Goal: Information Seeking & Learning: Find specific fact

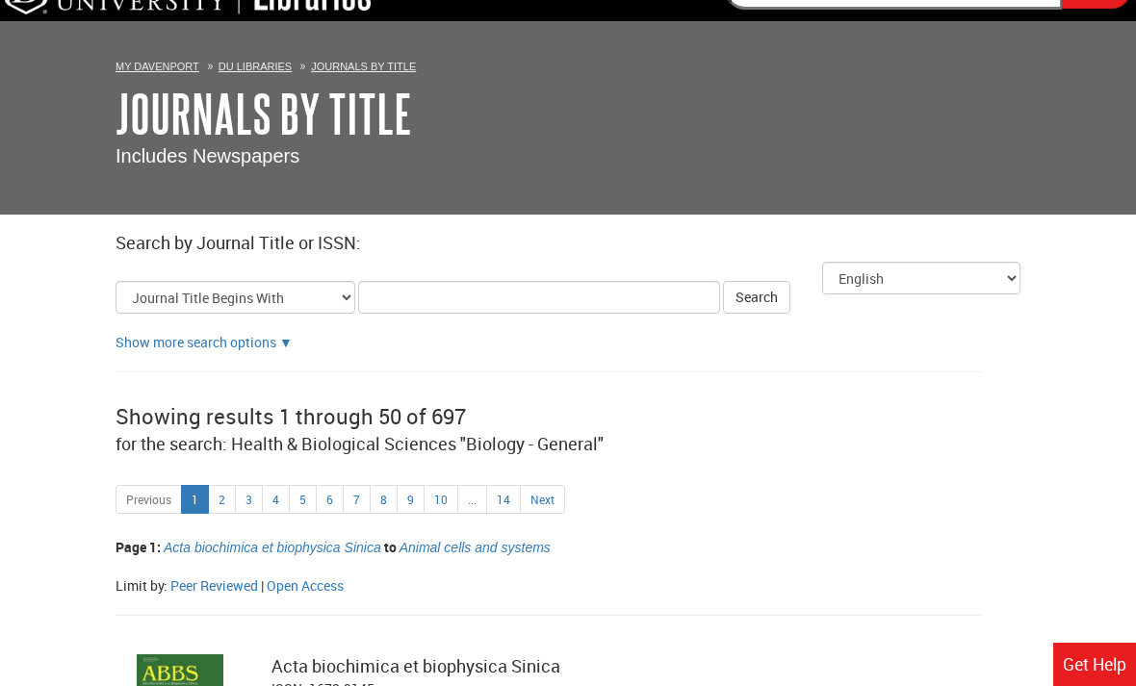
scroll to position [40, 0]
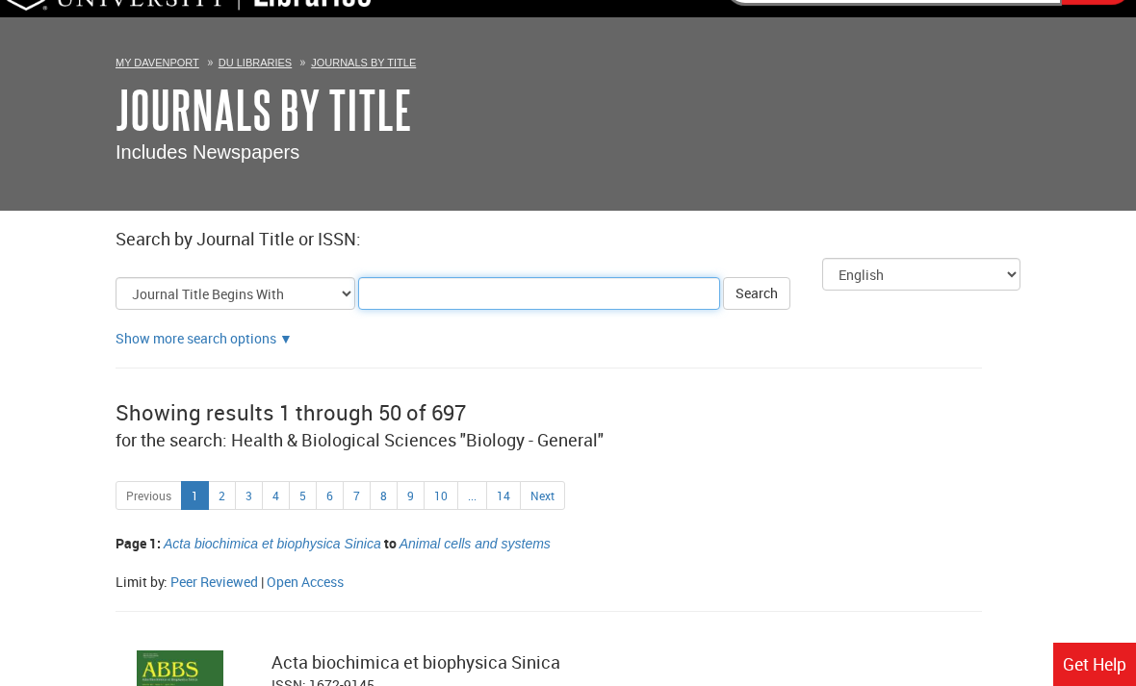
click at [431, 297] on input "Title Search Criteria" at bounding box center [539, 293] width 362 height 33
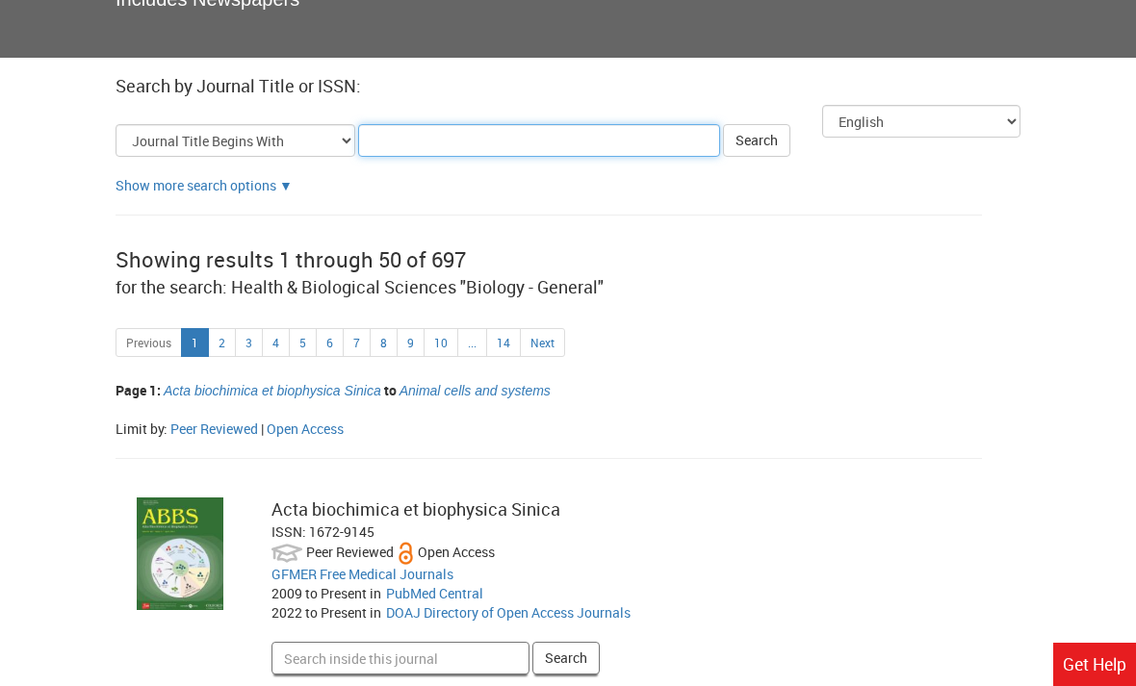
scroll to position [193, 0]
type input "Nature"
click at [741, 140] on button "Search" at bounding box center [756, 141] width 67 height 33
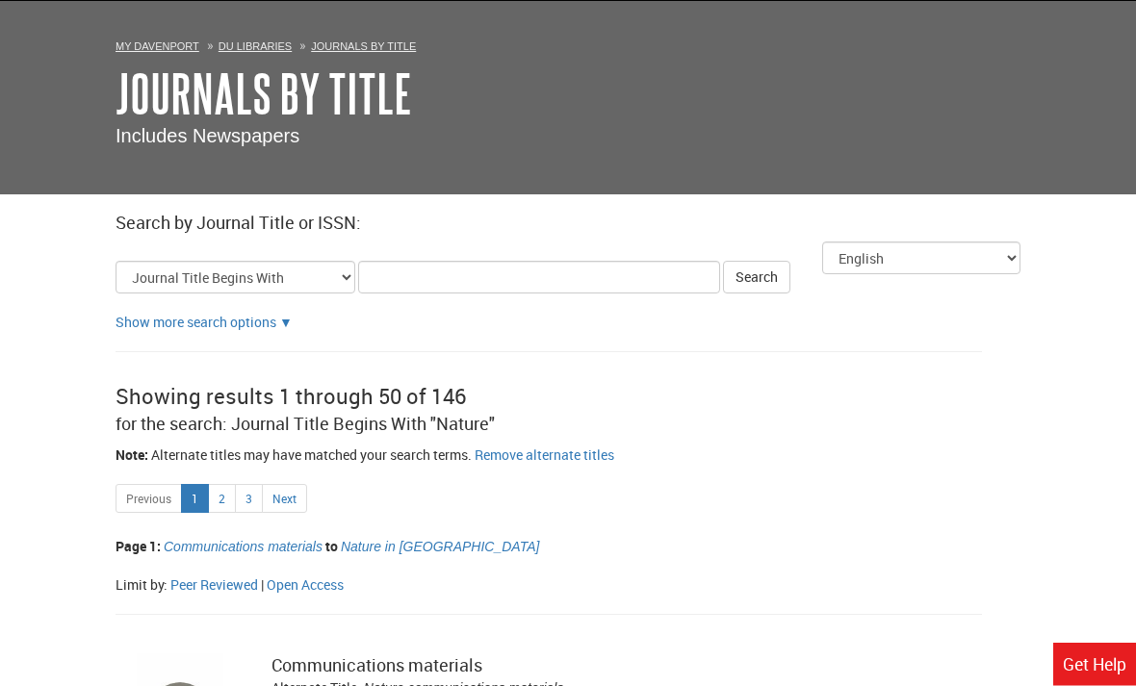
scroll to position [57, 0]
click at [219, 503] on link "2" at bounding box center [222, 498] width 28 height 29
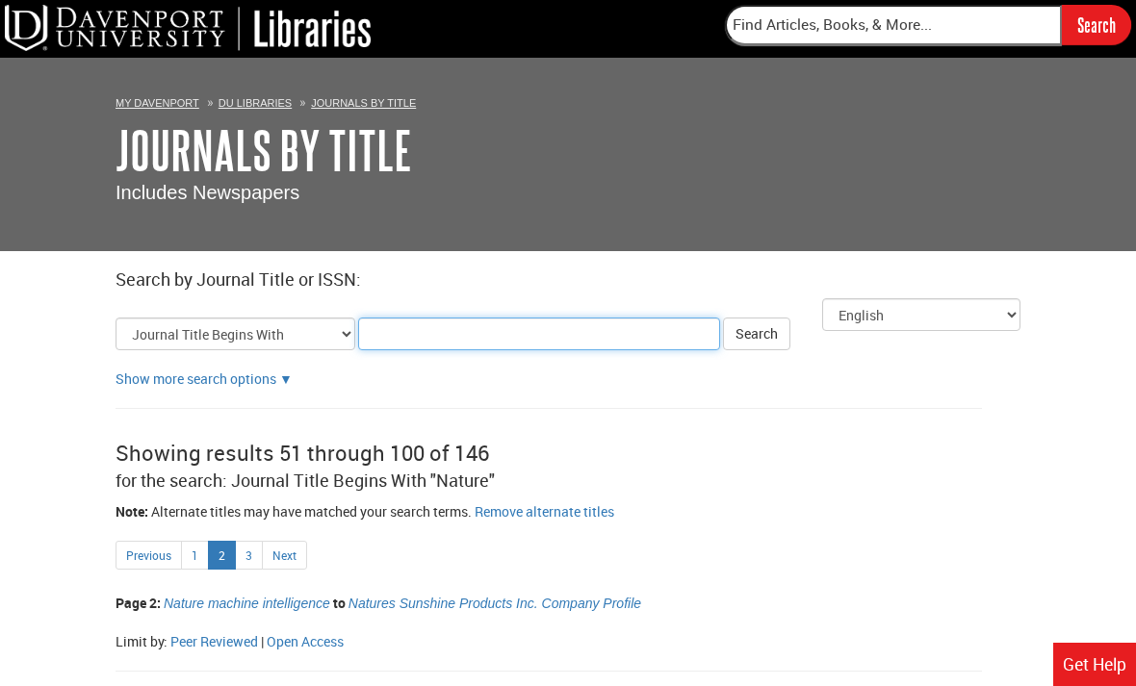
click at [464, 331] on input "Title Search Criteria" at bounding box center [539, 334] width 362 height 33
type input "N"
type input "nature [GEOGRAPHIC_DATA]"
click at [741, 333] on button "Search" at bounding box center [756, 334] width 67 height 33
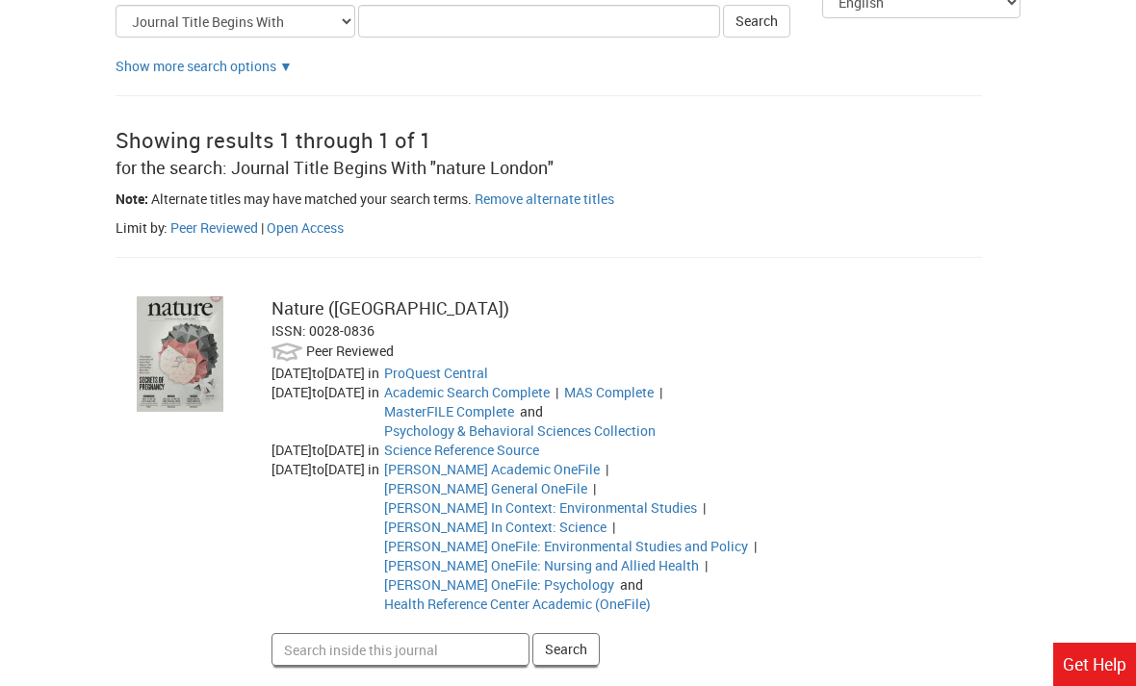
scroll to position [344, 0]
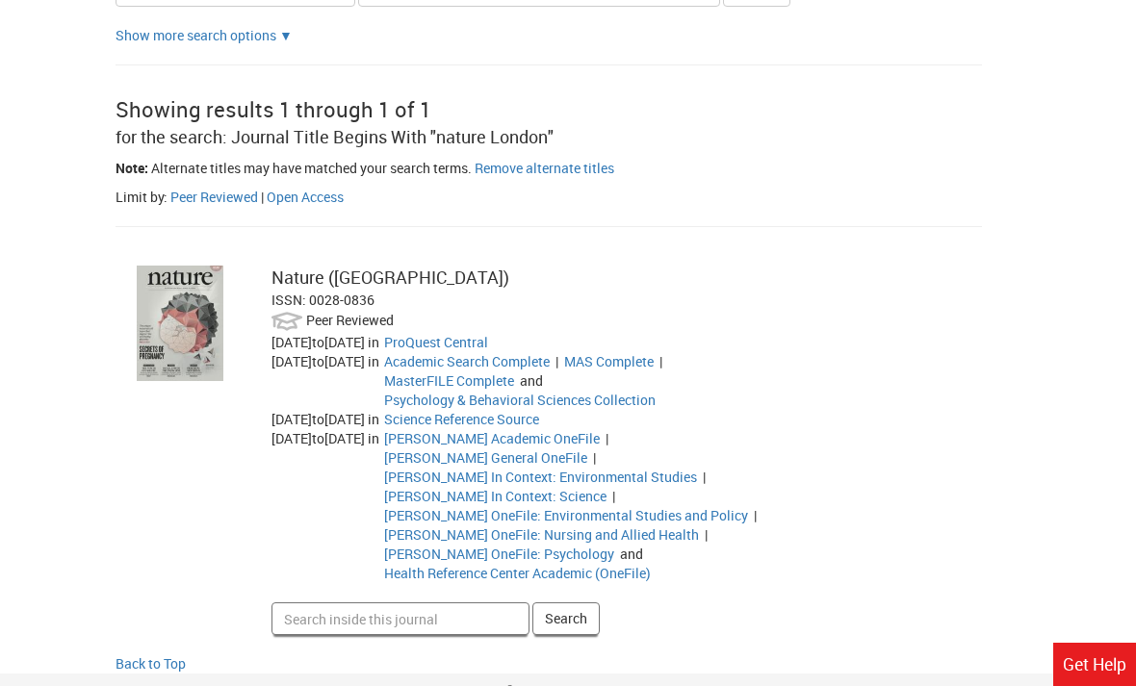
click at [488, 345] on link "ProQuest Central" at bounding box center [436, 342] width 104 height 18
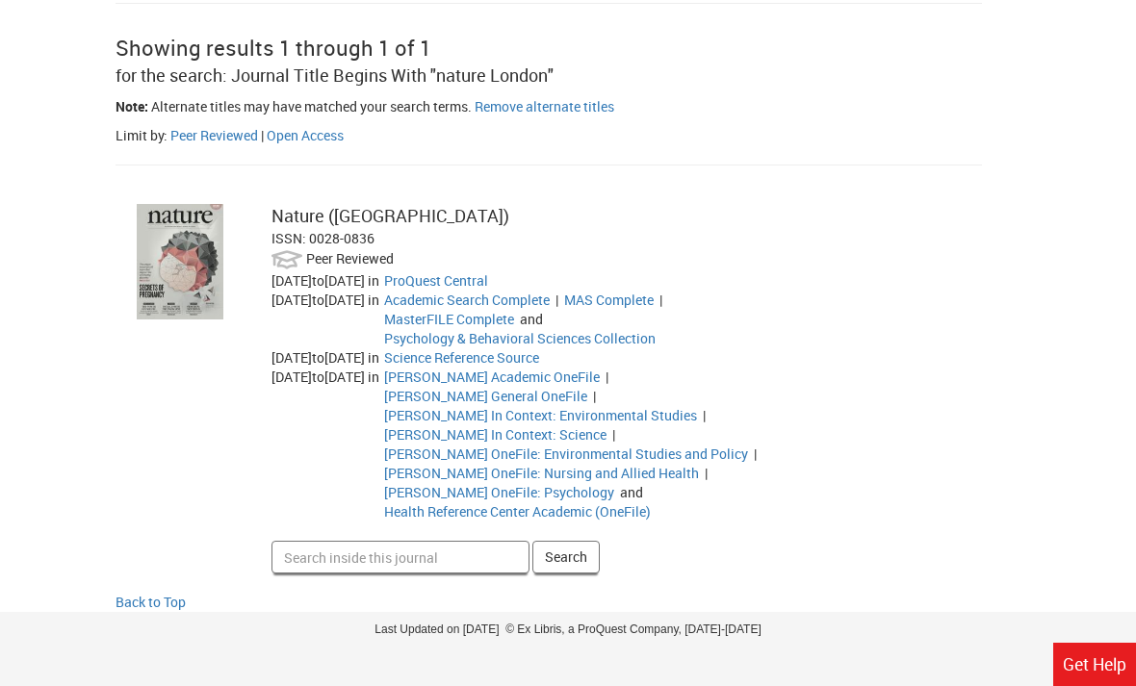
click at [1073, 2] on body "DU Libraries Search My [PERSON_NAME] DU Libraries Journals By Title Journals By…" at bounding box center [568, 104] width 1136 height 1018
